Goal: Complete application form

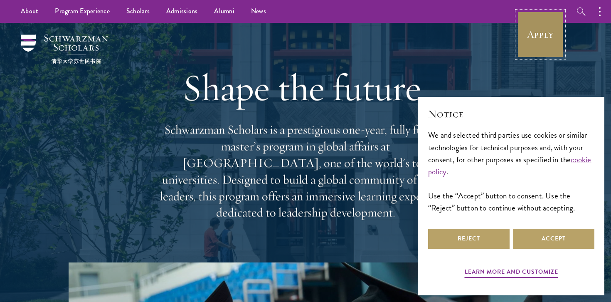
click at [536, 52] on link "Apply" at bounding box center [540, 34] width 47 height 47
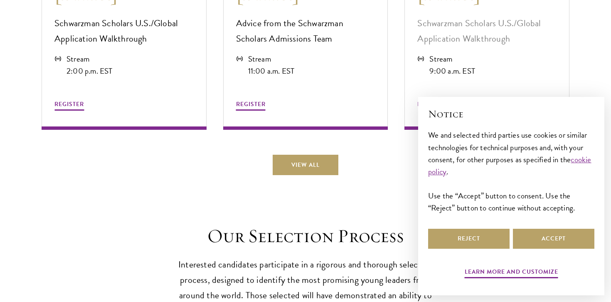
scroll to position [2384, 0]
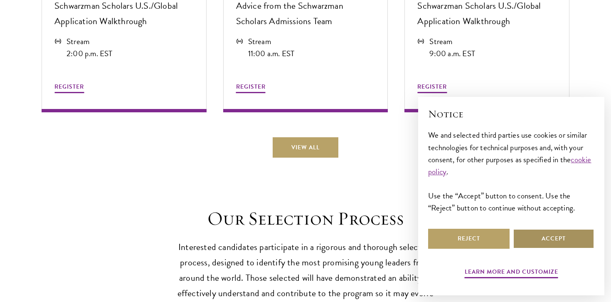
click at [526, 244] on button "Accept" at bounding box center [553, 239] width 81 height 20
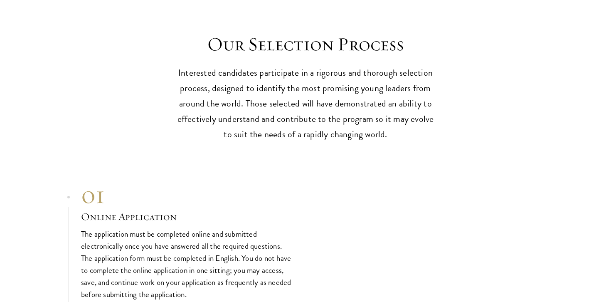
scroll to position [2584, 0]
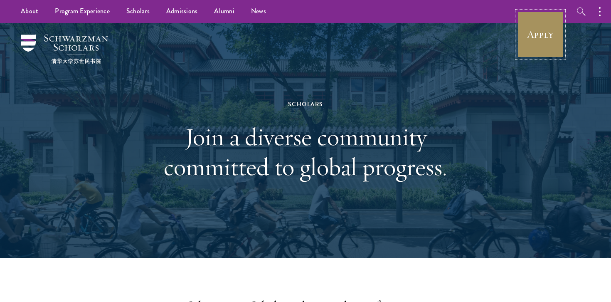
click at [528, 37] on link "Apply" at bounding box center [540, 34] width 47 height 47
